Goal: Information Seeking & Learning: Learn about a topic

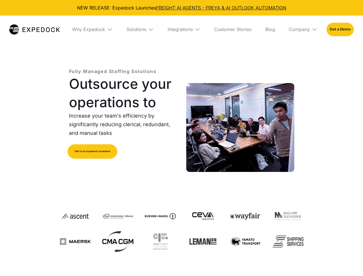
select select
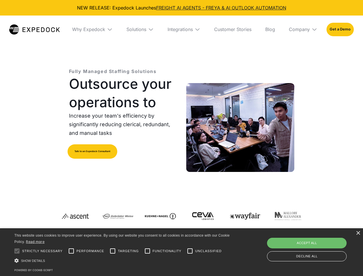
click at [181, 29] on div "Integrations" at bounding box center [179, 29] width 25 height 6
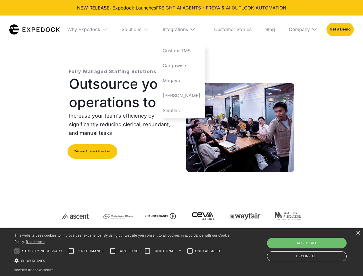
click at [92, 29] on div "Why Expedock" at bounding box center [83, 29] width 33 height 6
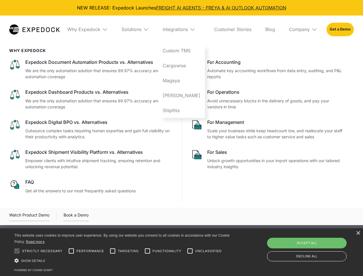
click at [140, 29] on div "Solutions" at bounding box center [131, 29] width 20 height 6
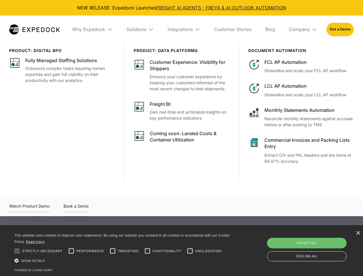
click at [184, 29] on div "Integrations" at bounding box center [179, 29] width 25 height 6
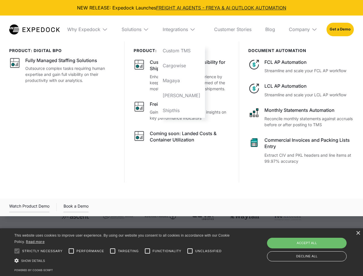
click at [303, 29] on div "Company" at bounding box center [298, 29] width 21 height 6
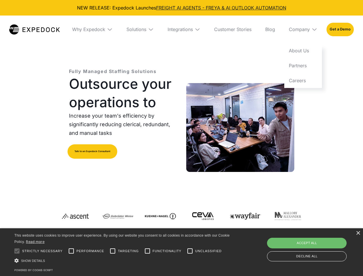
click at [17, 251] on div at bounding box center [16, 250] width 11 height 11
click at [71, 251] on input "Performance" at bounding box center [70, 250] width 11 height 11
checkbox input "true"
click at [113, 251] on input "Targeting" at bounding box center [112, 250] width 11 height 11
checkbox input "true"
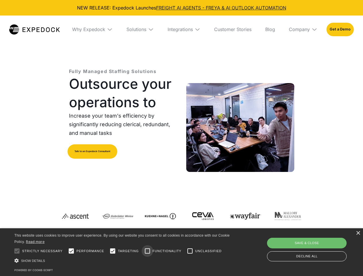
click at [147, 251] on input "Functionality" at bounding box center [146, 250] width 11 height 11
checkbox input "true"
click at [190, 251] on input "Unclassified" at bounding box center [189, 250] width 11 height 11
checkbox input "true"
